Goal: Task Accomplishment & Management: Use online tool/utility

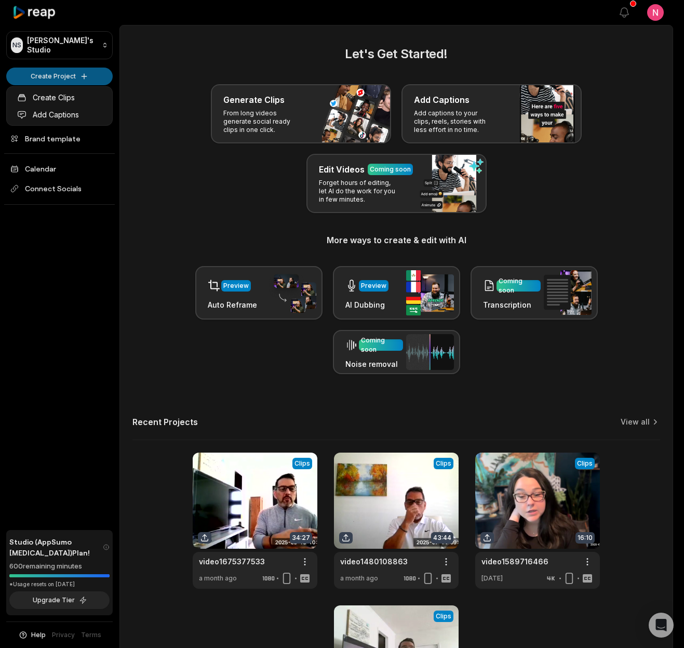
click at [84, 76] on html "NS Nicole's Studio Create Project Home Projects Brand template Calendar Connect…" at bounding box center [342, 324] width 684 height 648
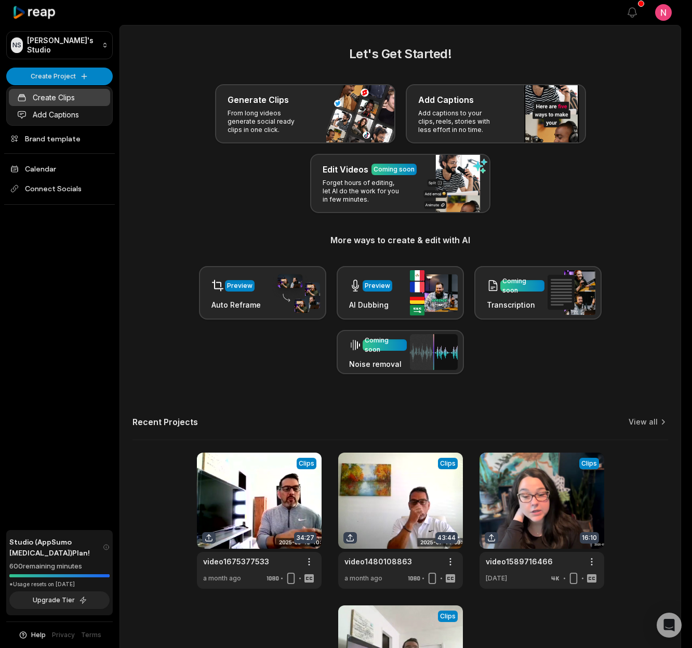
click at [59, 95] on link "Create Clips" at bounding box center [59, 97] width 101 height 17
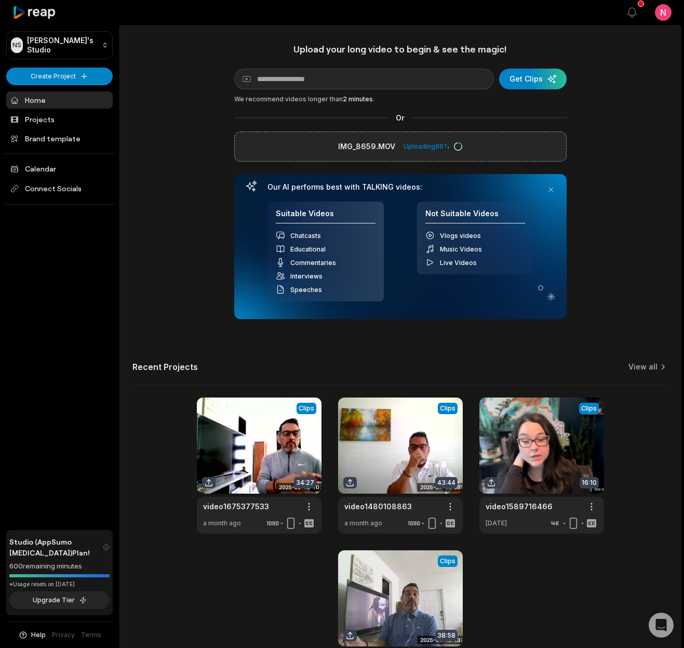
scroll to position [2, 0]
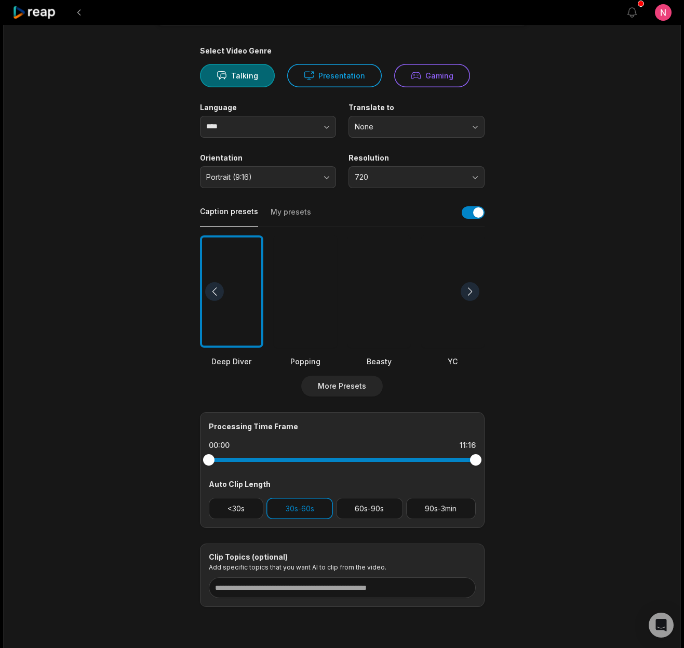
scroll to position [101, 0]
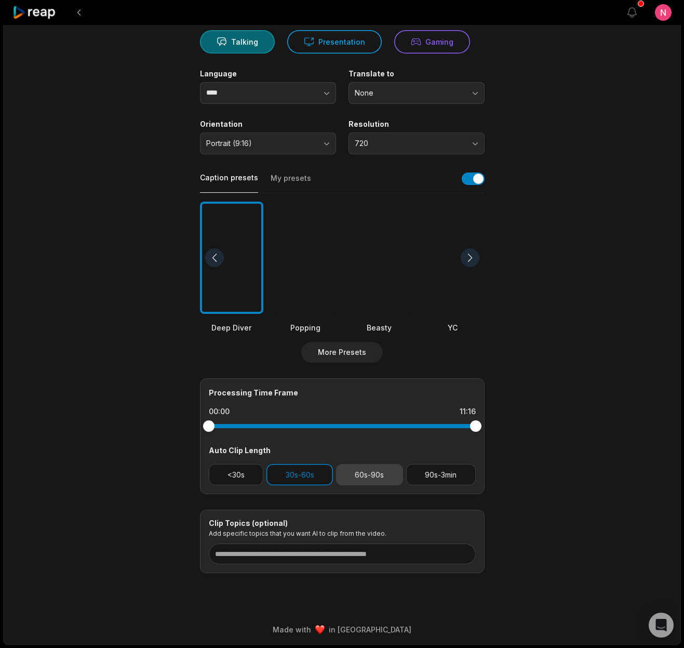
click at [352, 472] on button "60s-90s" at bounding box center [369, 474] width 67 height 21
click at [427, 475] on button "90s-3min" at bounding box center [441, 474] width 70 height 21
click at [301, 478] on button "30s-60s" at bounding box center [300, 474] width 67 height 21
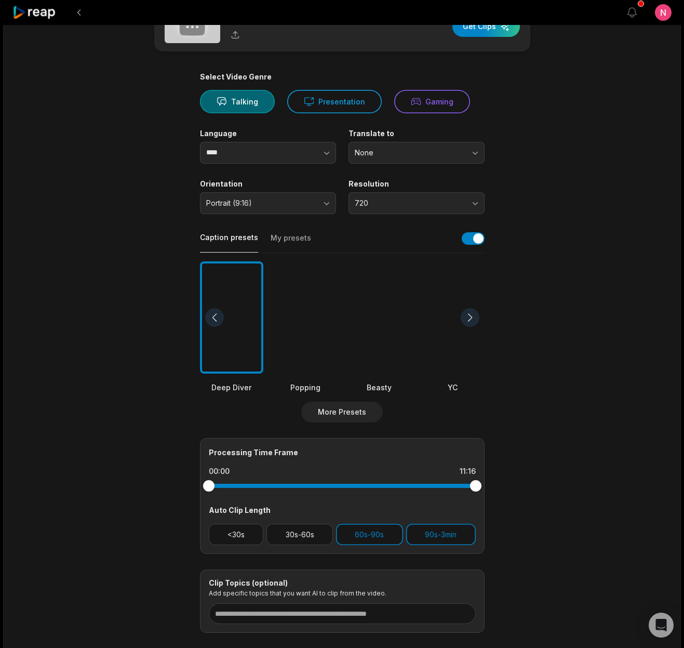
scroll to position [0, 0]
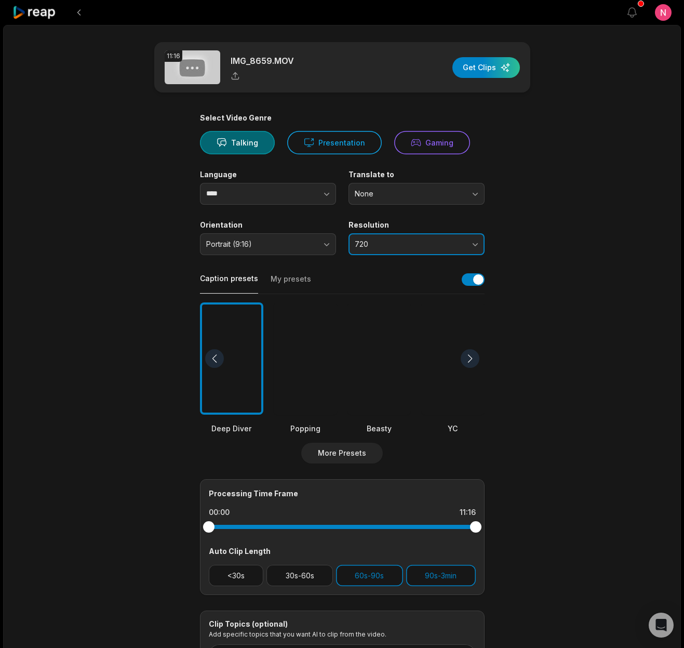
click at [442, 251] on button "720" at bounding box center [417, 244] width 136 height 22
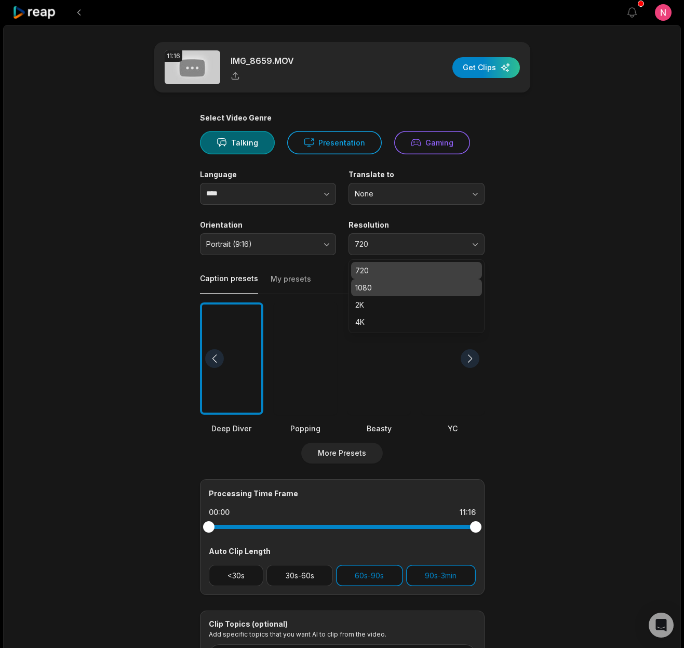
click at [382, 288] on p "1080" at bounding box center [416, 287] width 123 height 11
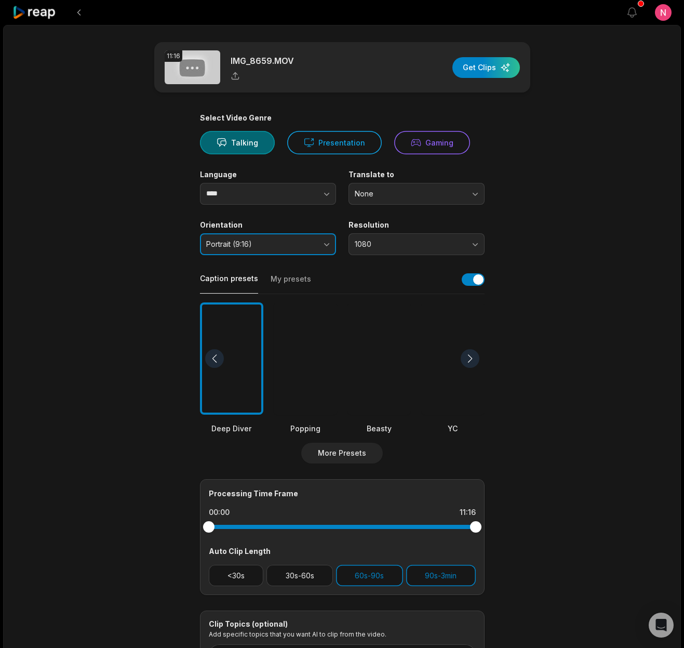
click at [270, 241] on span "Portrait (9:16)" at bounding box center [260, 244] width 109 height 9
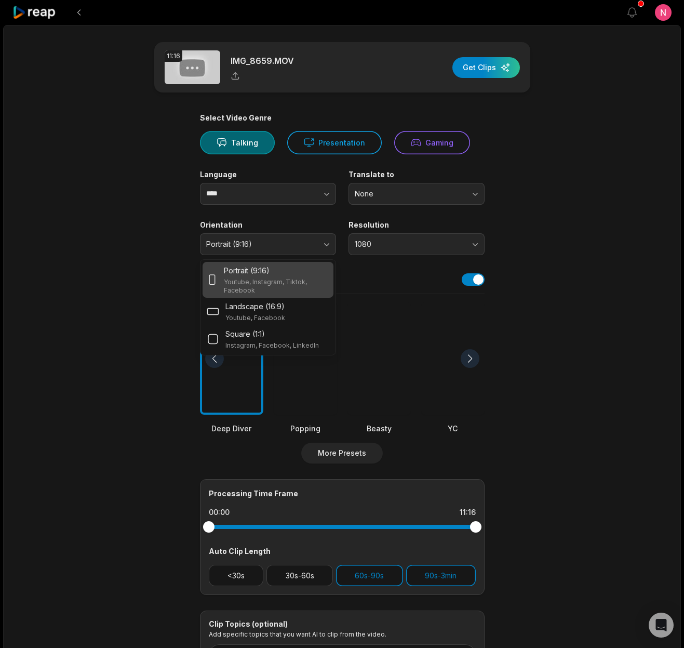
click at [274, 281] on p "Youtube, Instagram, Tiktok, Facebook" at bounding box center [276, 286] width 105 height 17
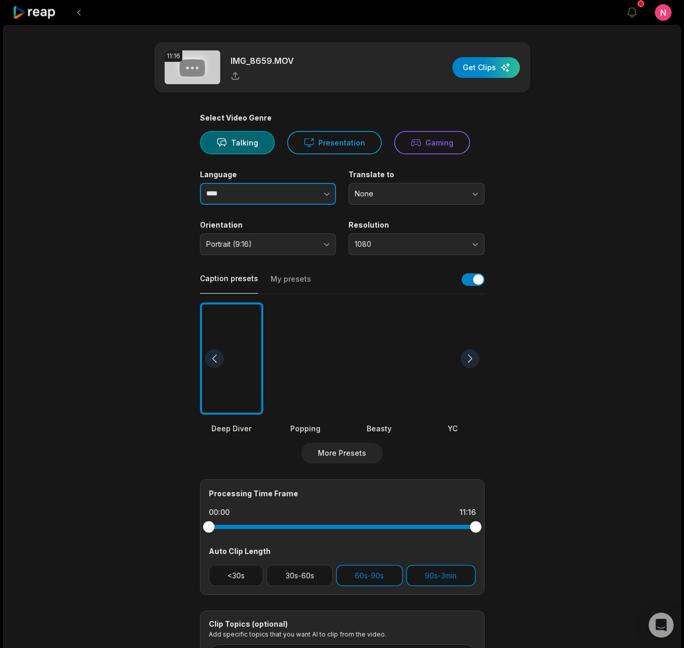
click at [279, 193] on button "button" at bounding box center [305, 194] width 59 height 22
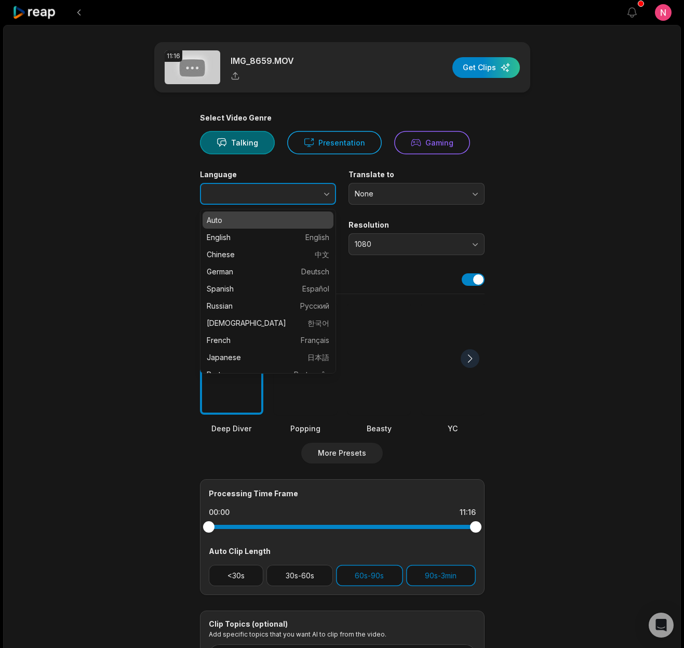
type input "****"
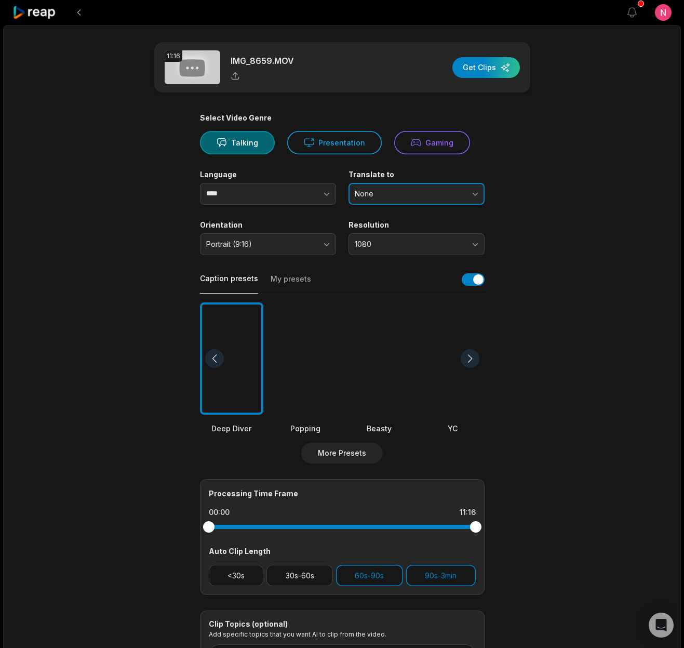
click at [390, 195] on span "None" at bounding box center [409, 193] width 109 height 9
click at [559, 188] on main "11:16 IMG_8659.MOV Get Clips Select Video Genre Talking Presentation Gaming Lan…" at bounding box center [342, 358] width 503 height 632
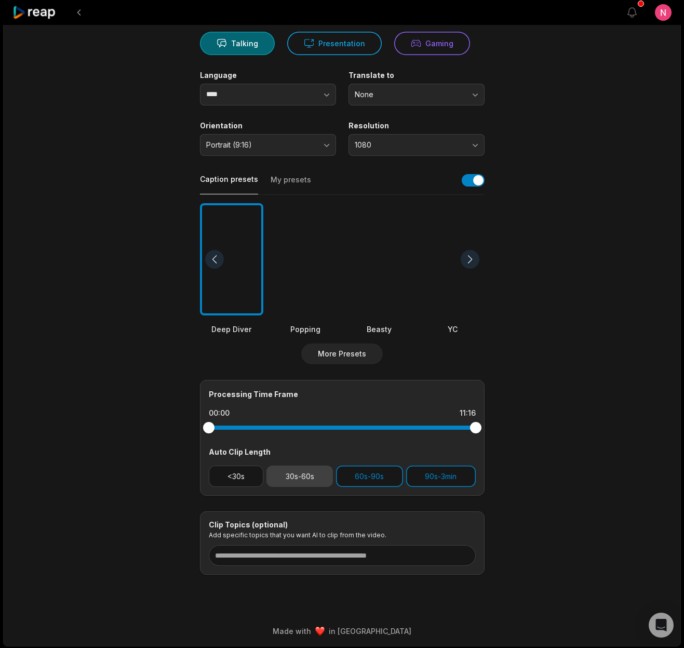
scroll to position [99, 0]
click at [239, 307] on div at bounding box center [231, 260] width 63 height 113
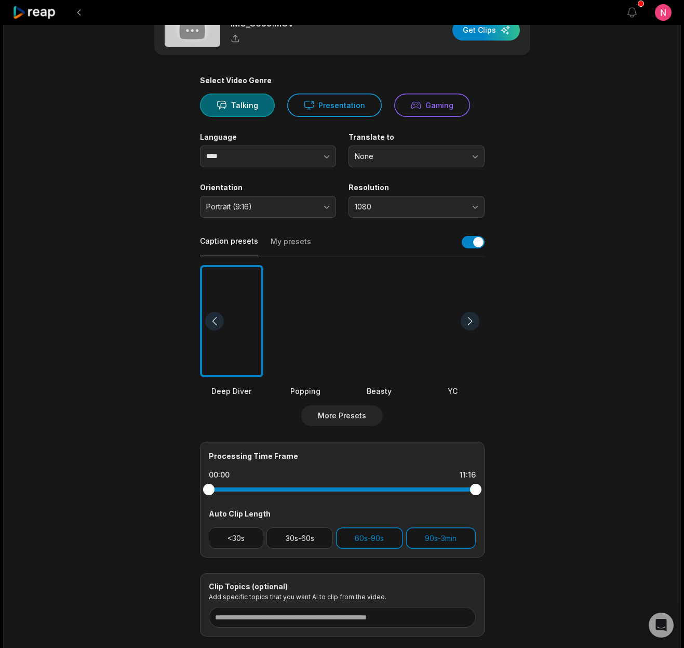
scroll to position [0, 0]
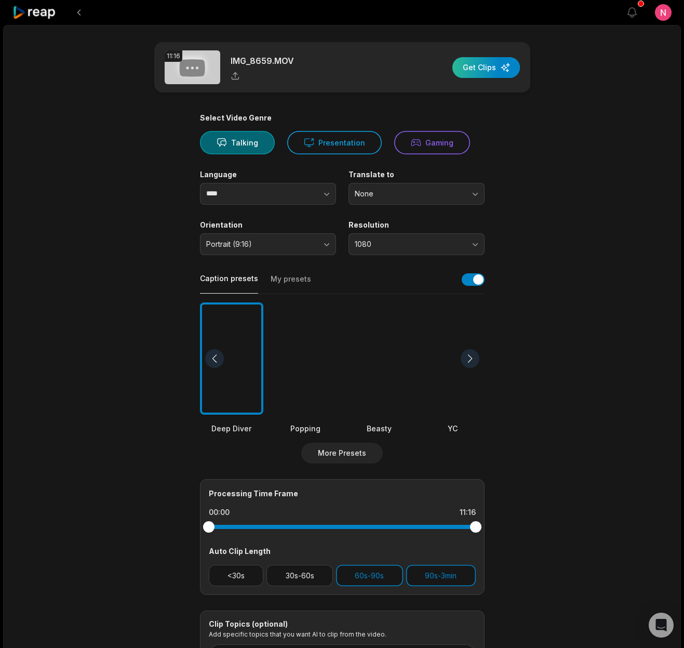
click at [488, 69] on div "button" at bounding box center [487, 67] width 68 height 21
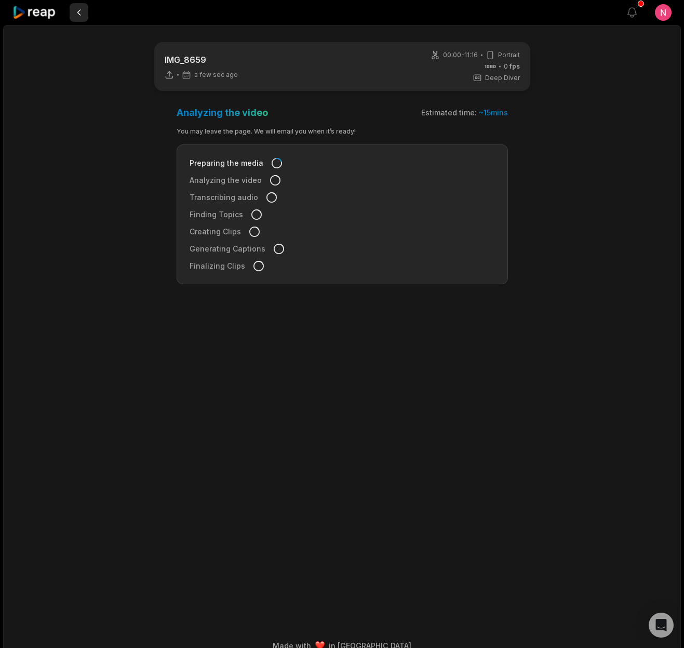
click at [76, 10] on button at bounding box center [79, 12] width 19 height 19
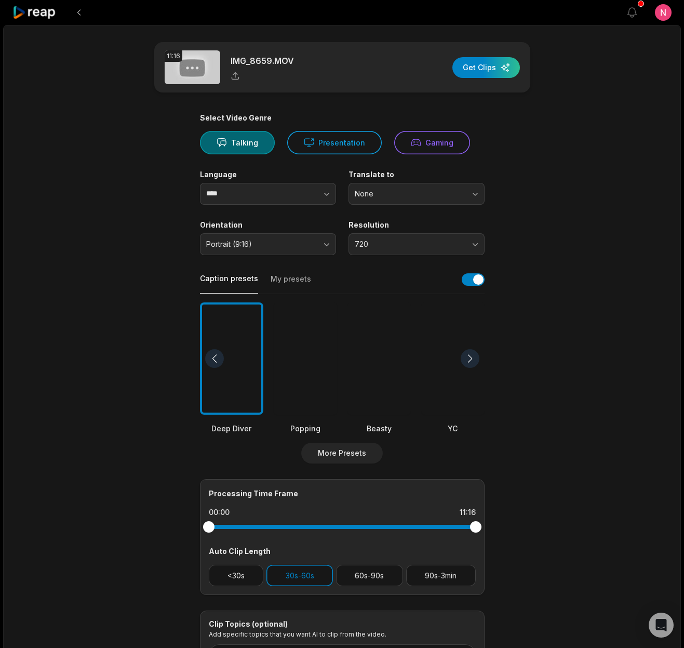
click at [57, 15] on icon at bounding box center [34, 12] width 45 height 15
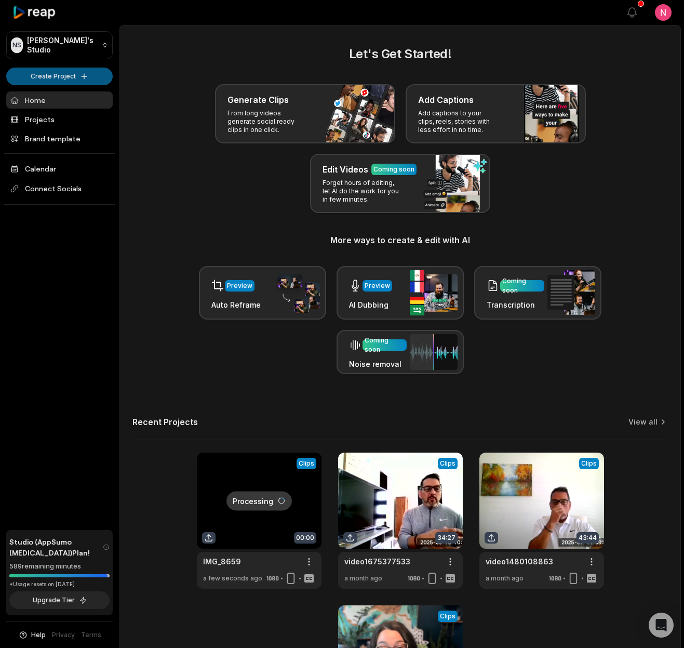
click at [59, 77] on html "NS [PERSON_NAME]'s Studio Create Project Home Projects Brand template Calendar …" at bounding box center [342, 324] width 684 height 648
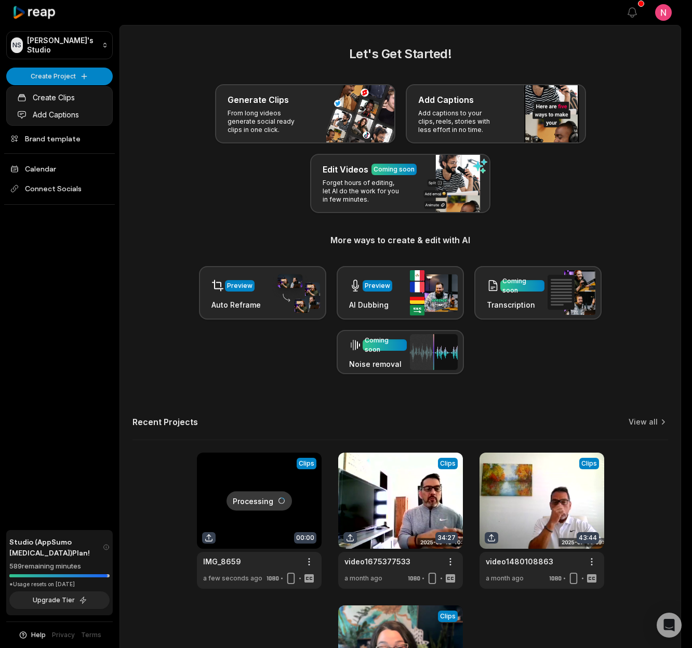
click at [387, 361] on html "NS [PERSON_NAME]'s Studio Create Project Home Projects Brand template Calendar …" at bounding box center [346, 324] width 692 height 648
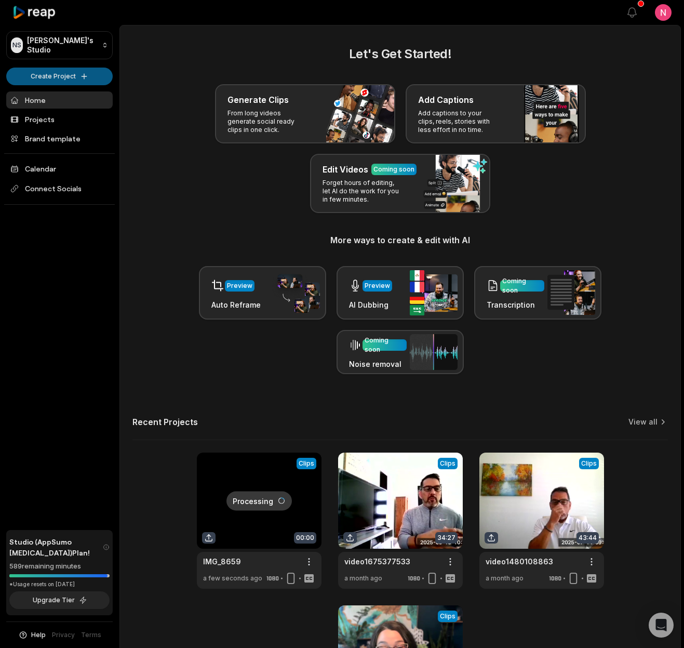
click at [65, 75] on html "NS [PERSON_NAME]'s Studio Create Project Home Projects Brand template Calendar …" at bounding box center [342, 324] width 684 height 648
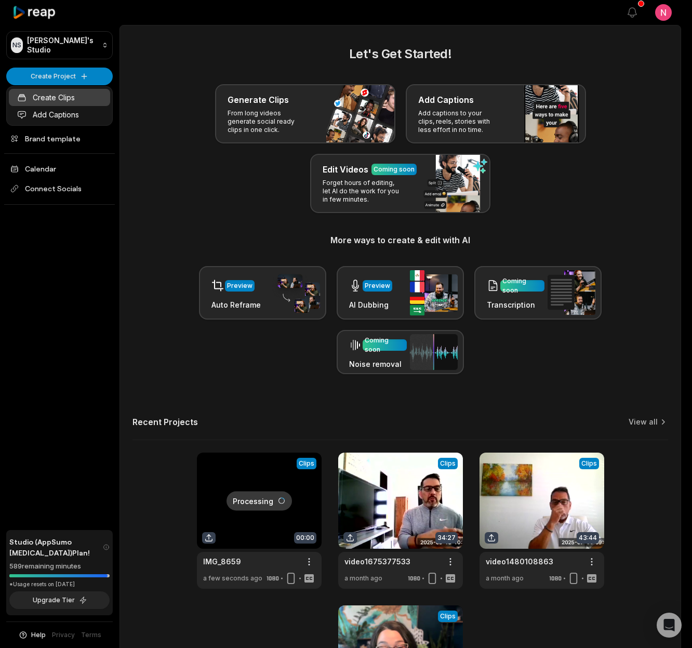
click at [64, 97] on link "Create Clips" at bounding box center [59, 97] width 101 height 17
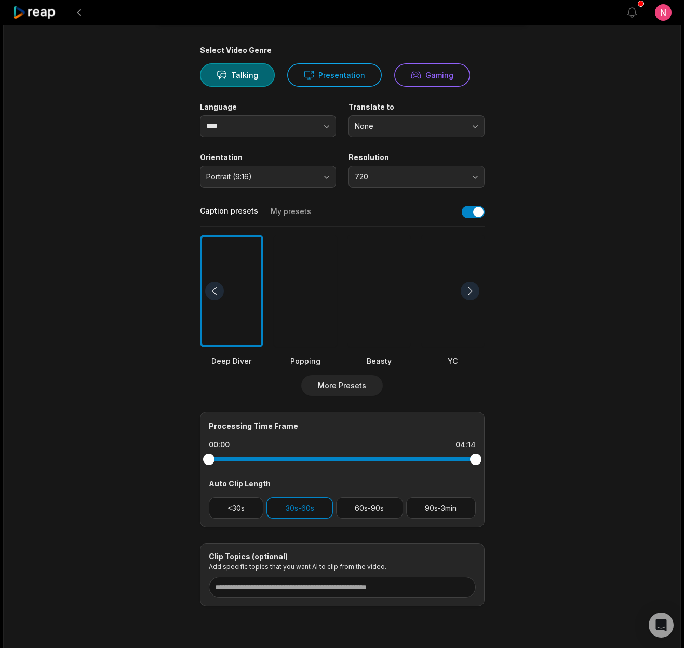
scroll to position [69, 0]
click at [374, 508] on button "60s-90s" at bounding box center [369, 506] width 67 height 21
drag, startPoint x: 311, startPoint y: 510, endPoint x: 389, endPoint y: 514, distance: 78.1
click at [311, 510] on button "30s-60s" at bounding box center [300, 506] width 67 height 21
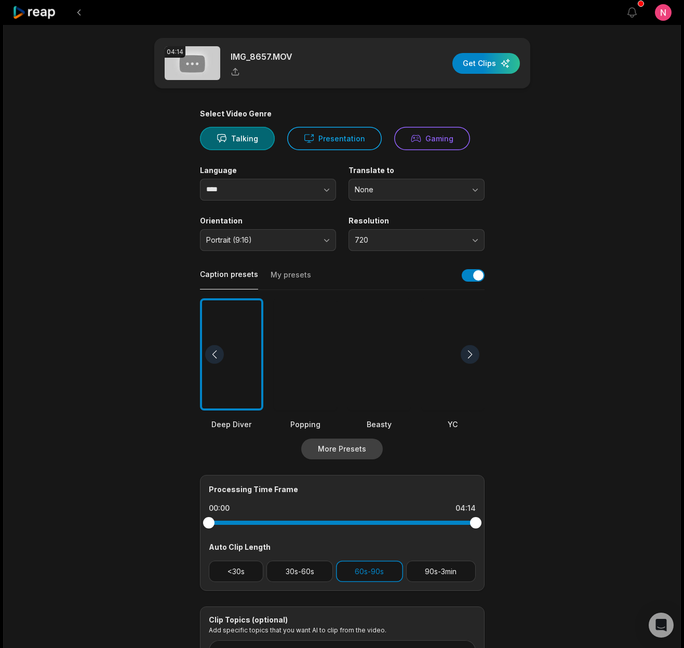
scroll to position [0, 0]
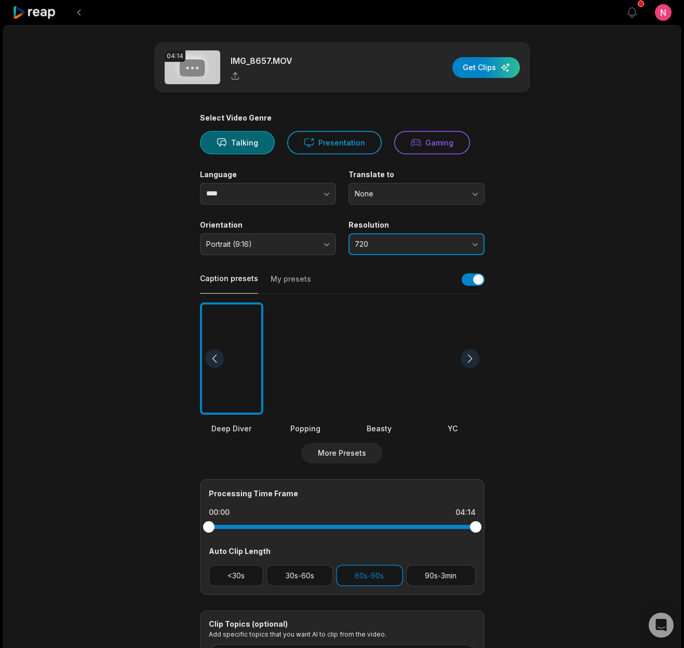
click at [413, 241] on span "720" at bounding box center [409, 244] width 109 height 9
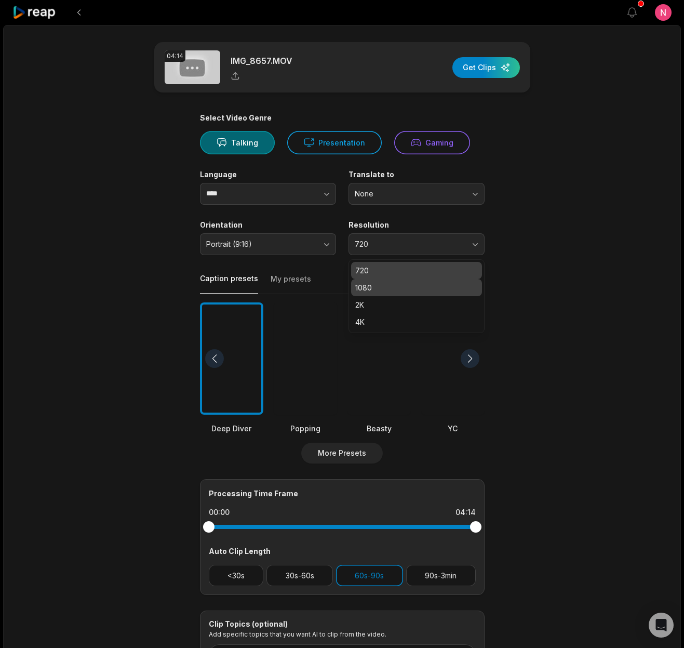
click at [372, 285] on p "1080" at bounding box center [416, 287] width 123 height 11
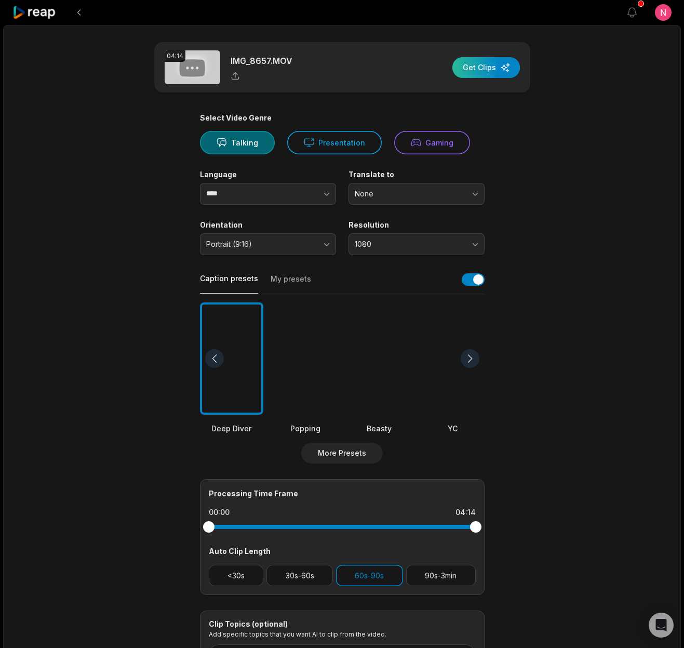
click at [491, 72] on div "button" at bounding box center [487, 67] width 68 height 21
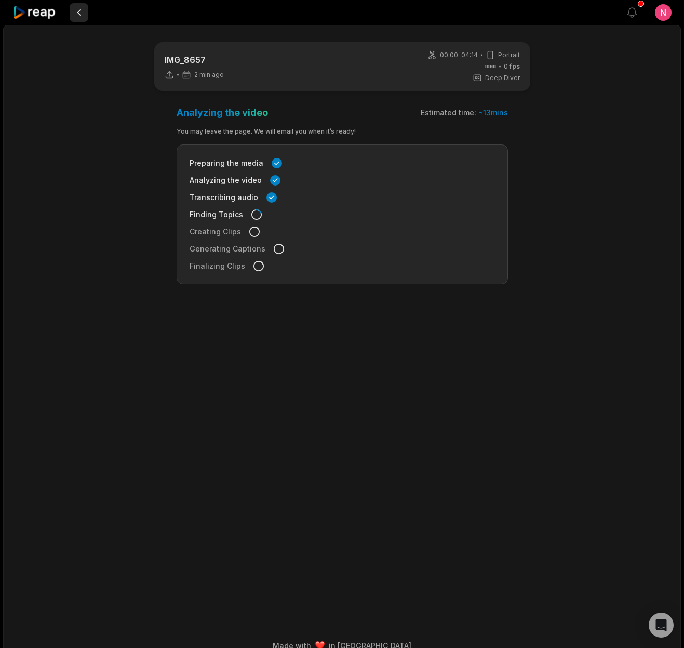
click at [82, 10] on button at bounding box center [79, 12] width 19 height 19
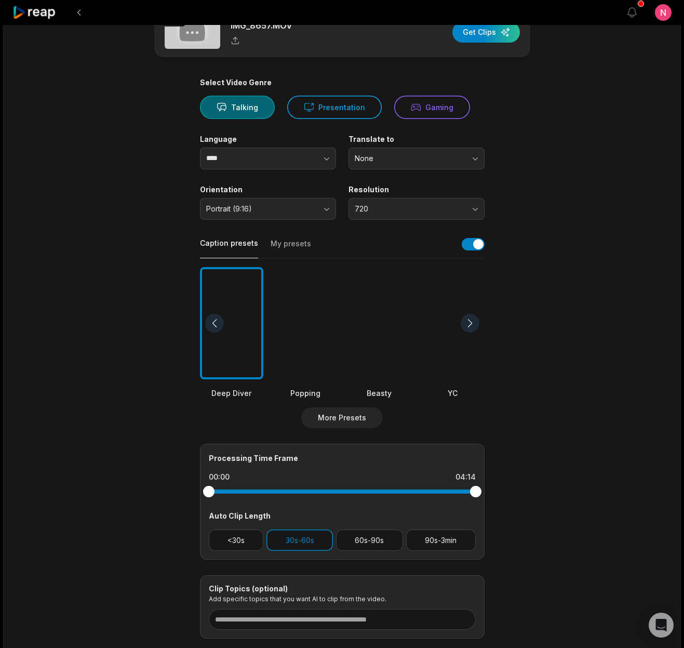
scroll to position [101, 0]
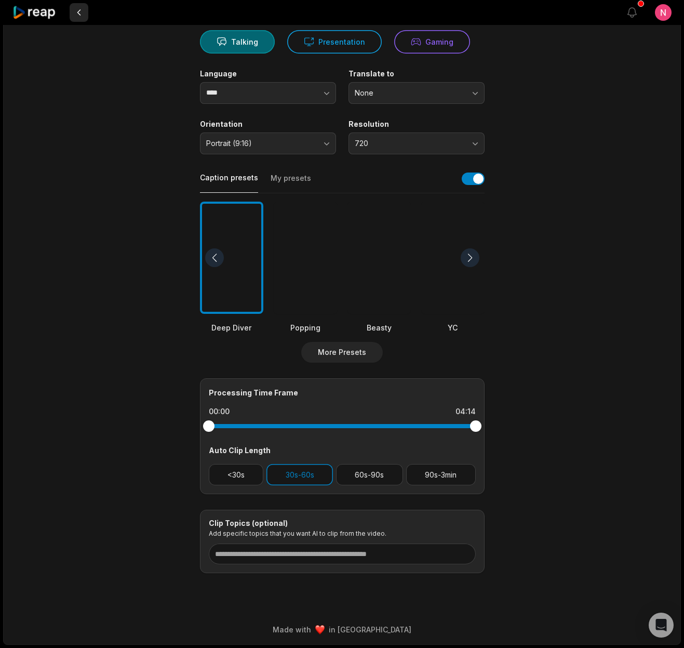
click at [80, 14] on button at bounding box center [79, 12] width 19 height 19
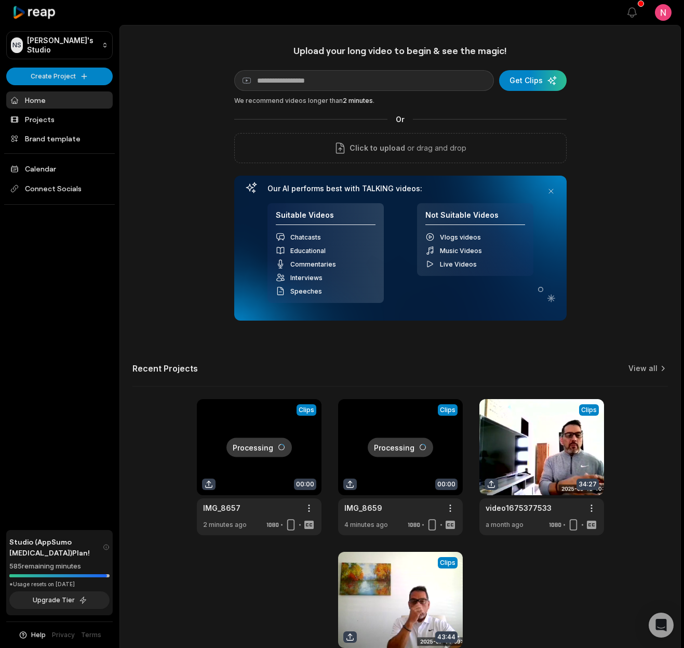
click at [384, 416] on link at bounding box center [400, 467] width 125 height 136
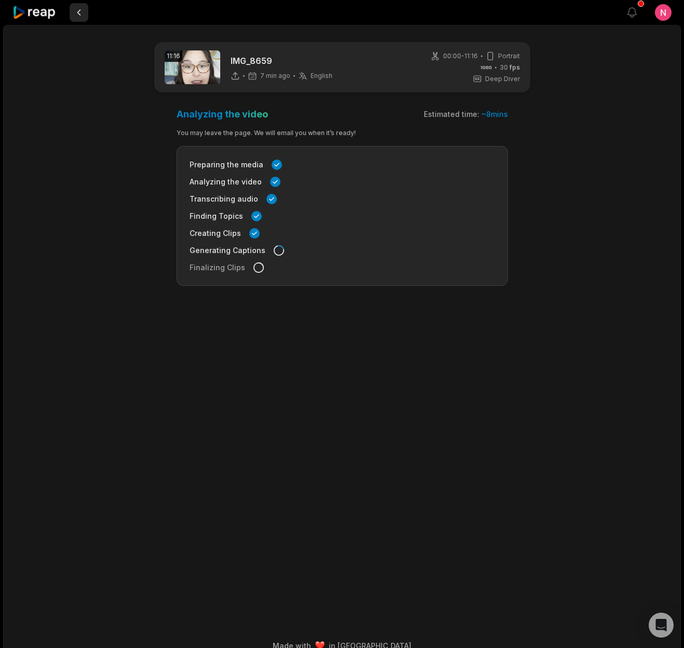
click at [72, 11] on button at bounding box center [79, 12] width 19 height 19
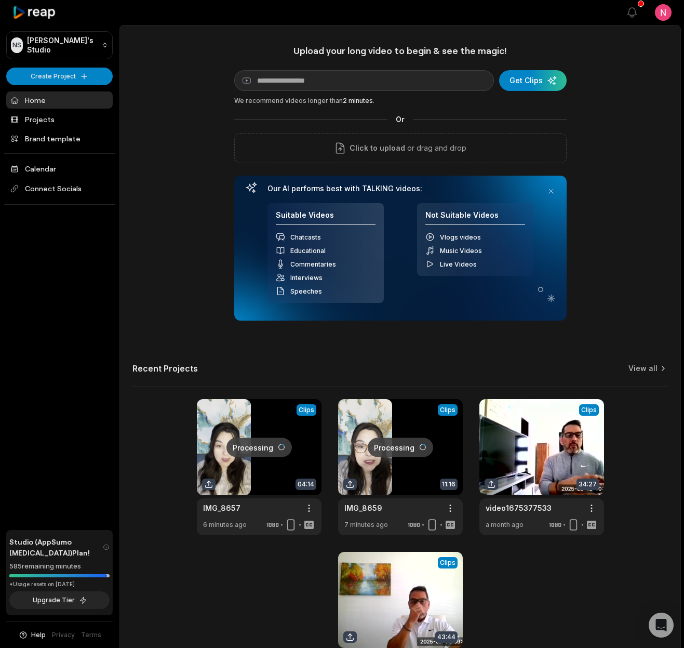
click at [449, 410] on link at bounding box center [400, 467] width 125 height 136
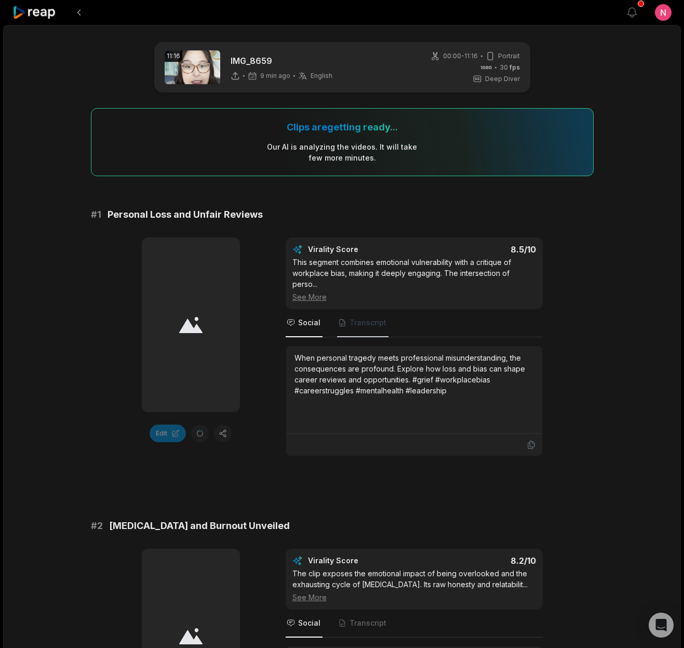
click at [357, 318] on span "Transcript" at bounding box center [362, 323] width 51 height 28
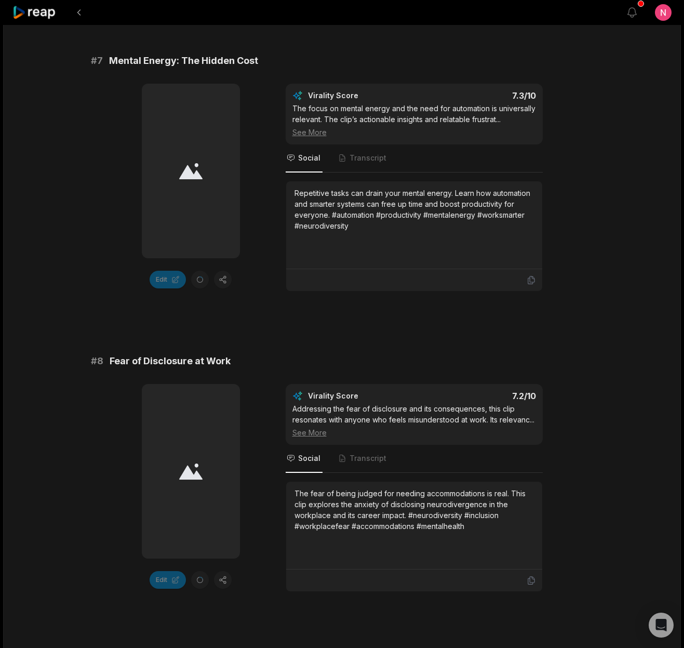
scroll to position [2604, 0]
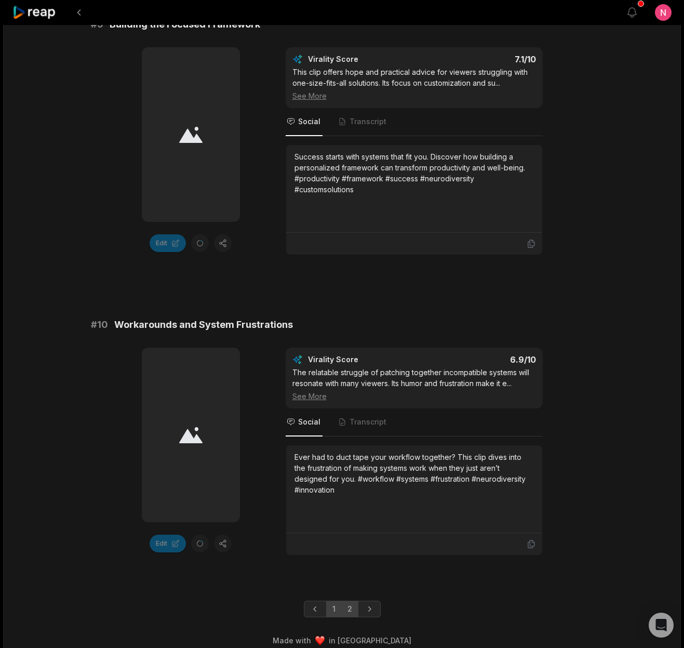
click at [349, 604] on link "2" at bounding box center [349, 609] width 17 height 17
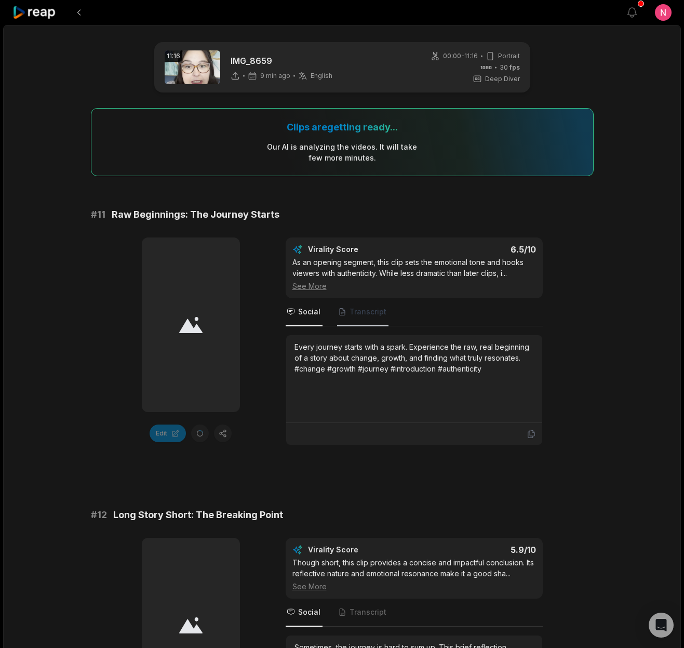
click at [357, 309] on span "Transcript" at bounding box center [368, 312] width 37 height 10
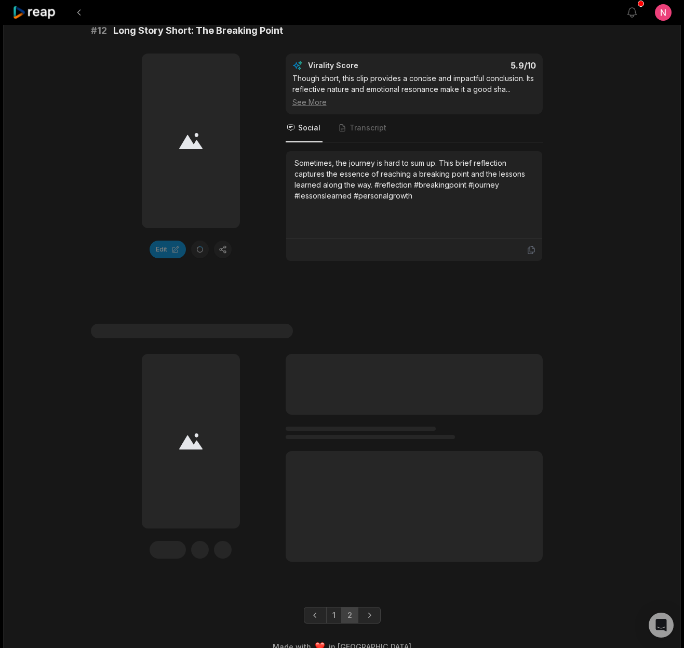
scroll to position [502, 0]
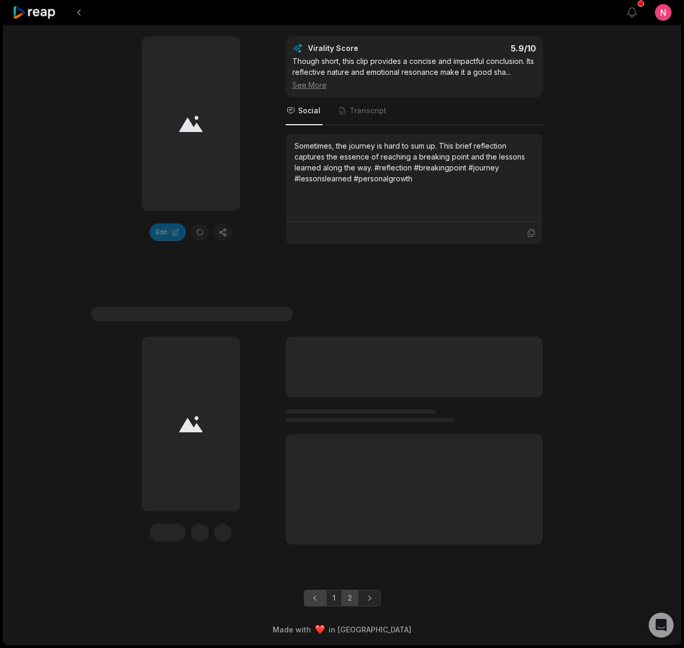
click at [314, 600] on icon "Previous page" at bounding box center [315, 598] width 10 height 10
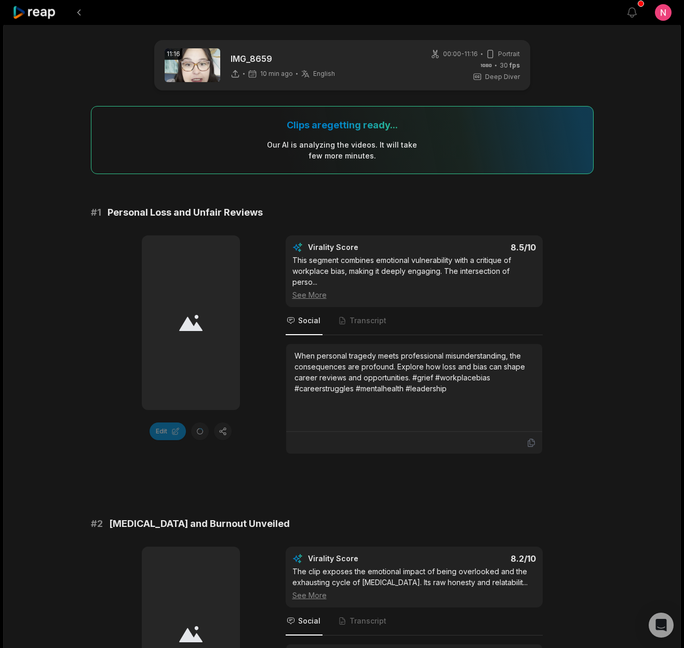
scroll to position [0, 0]
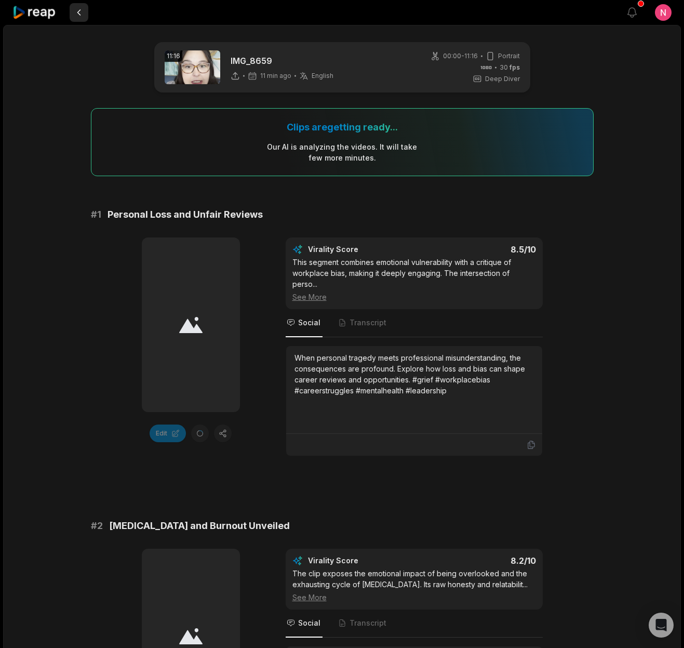
click at [76, 11] on button at bounding box center [79, 12] width 19 height 19
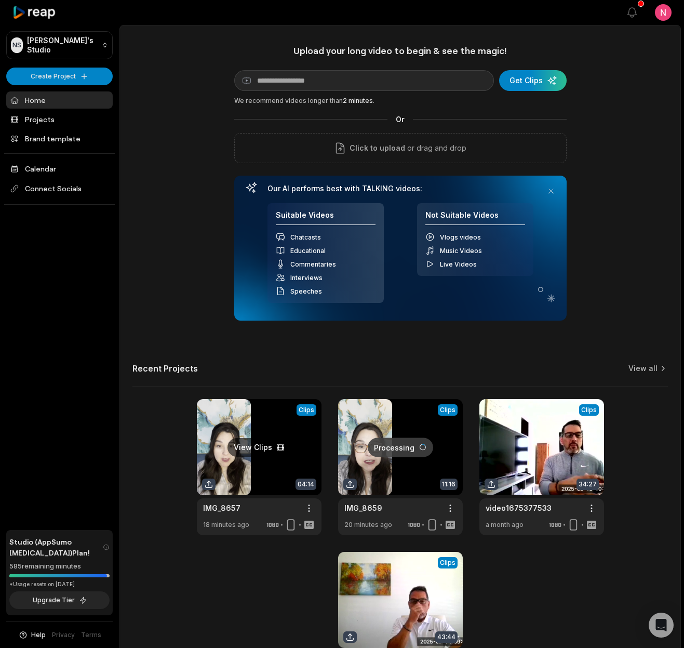
click at [226, 420] on link at bounding box center [259, 467] width 125 height 136
